Goal: Information Seeking & Learning: Find specific fact

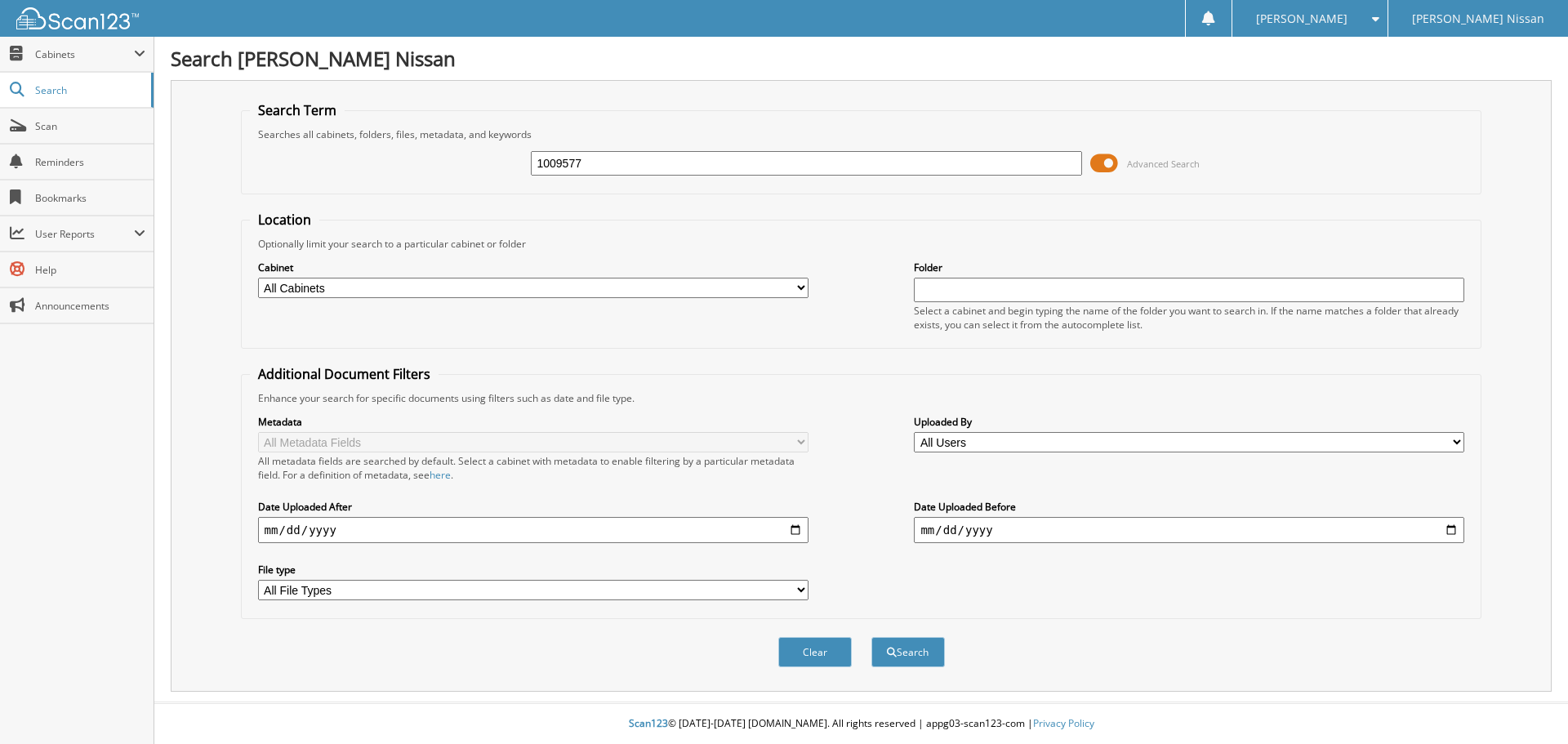
type input "1009577"
click at [872, 637] on button "Search" at bounding box center [908, 652] width 73 height 31
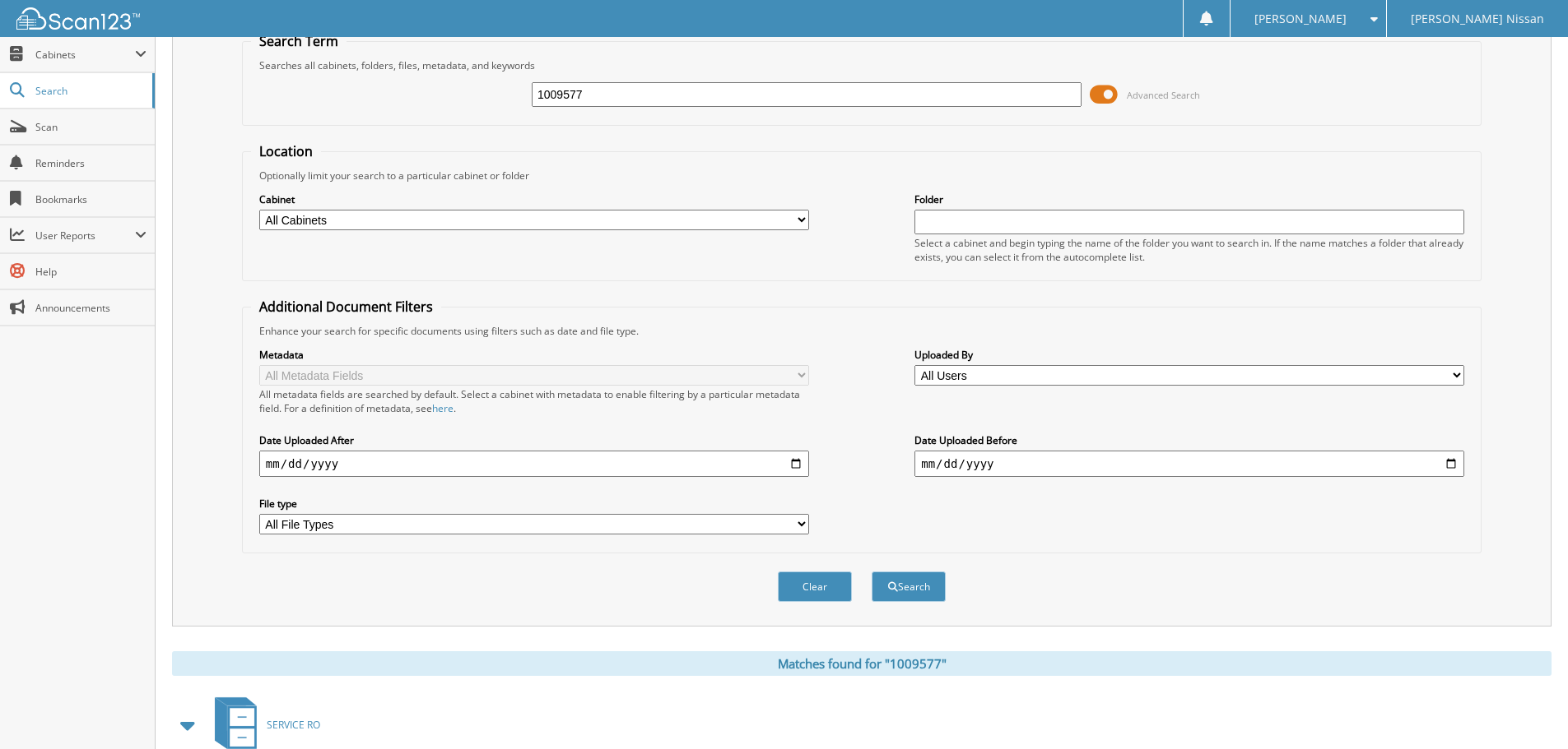
scroll to position [262, 0]
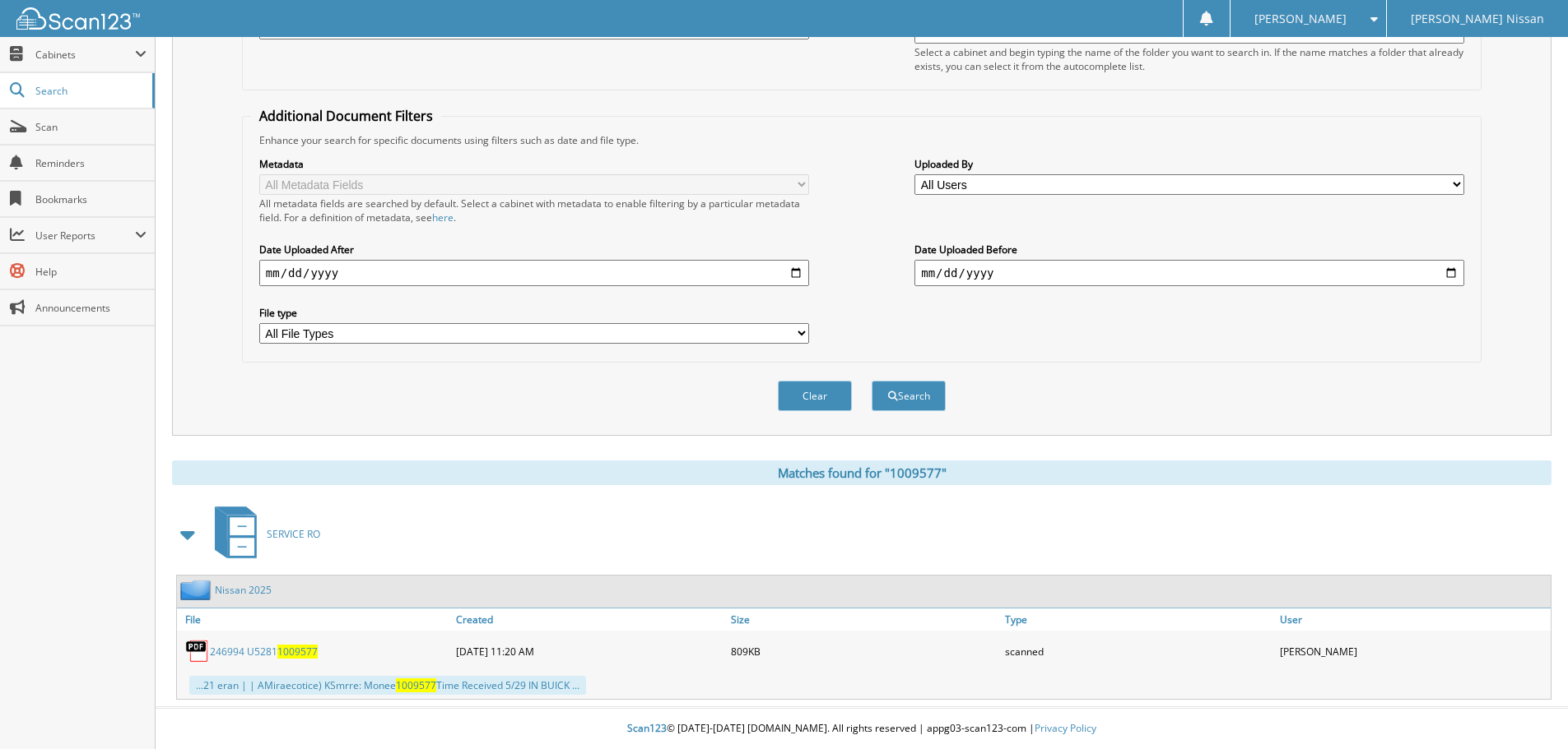
click at [269, 648] on link "246994 U5281 1009577" at bounding box center [264, 652] width 108 height 14
